Goal: Task Accomplishment & Management: Manage account settings

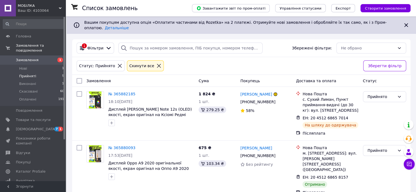
click at [40, 58] on span "Замовлення" at bounding box center [33, 60] width 35 height 5
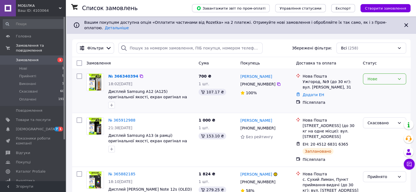
click at [373, 76] on div "Нове" at bounding box center [380, 79] width 27 height 6
click at [373, 83] on li "Прийнято" at bounding box center [384, 87] width 43 height 10
click at [58, 8] on div "Ваш ID: 4103064" at bounding box center [42, 10] width 48 height 5
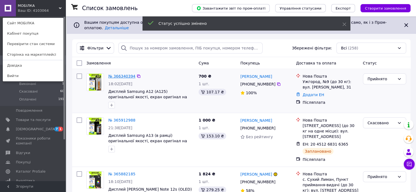
click at [124, 74] on link "№ 366340394" at bounding box center [121, 76] width 27 height 4
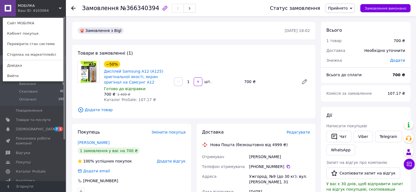
scroll to position [164, 0]
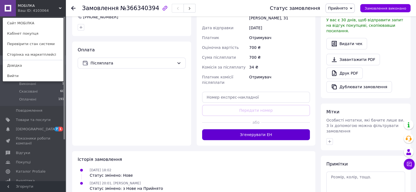
click at [238, 136] on button "Згенерувати ЕН" at bounding box center [256, 134] width 108 height 11
